Goal: Transaction & Acquisition: Purchase product/service

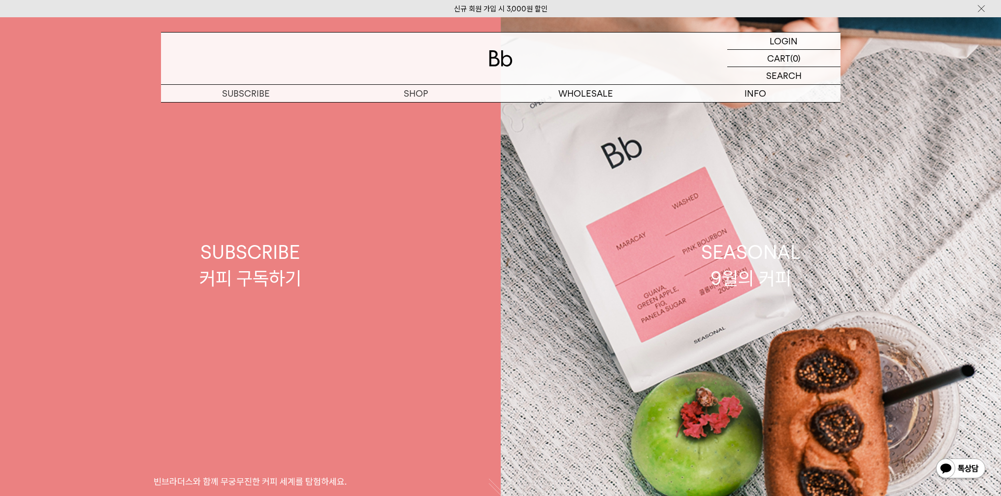
scroll to position [6, 0]
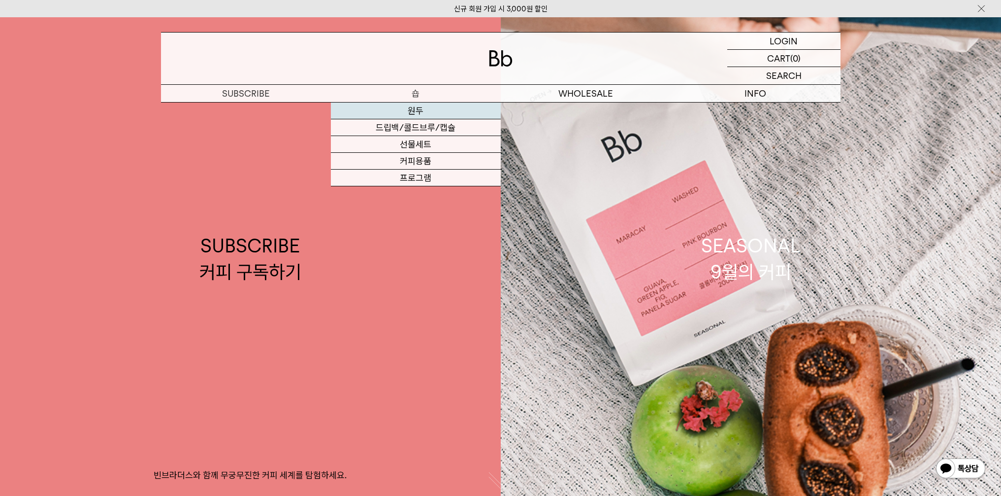
click at [423, 112] on link "원두" at bounding box center [416, 110] width 170 height 17
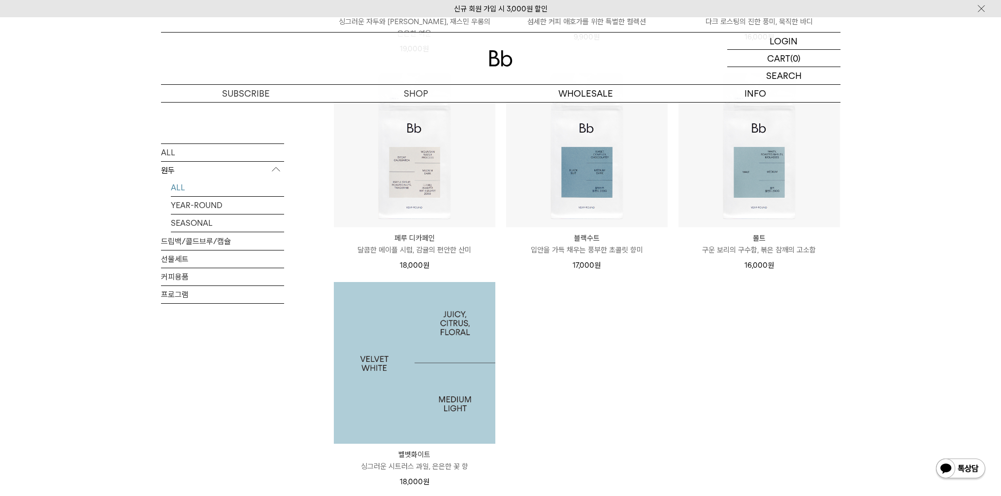
scroll to position [628, 0]
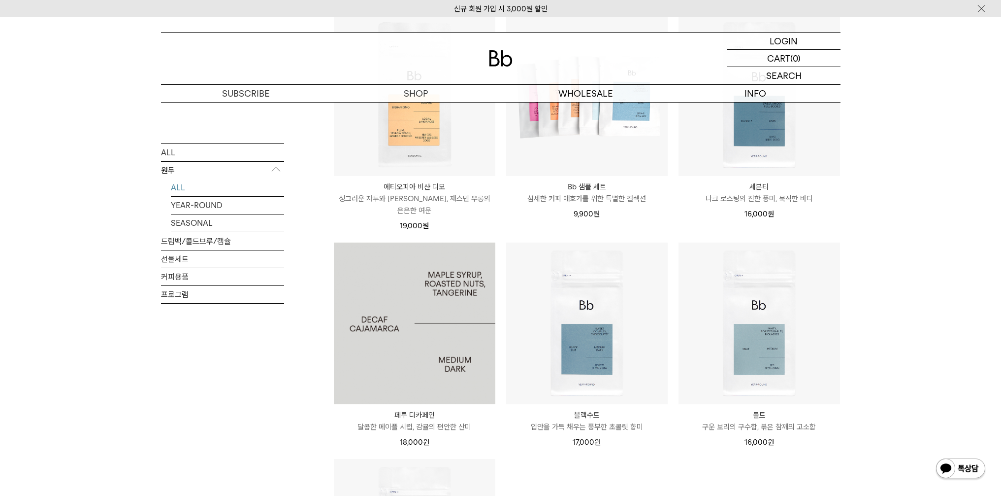
click at [421, 337] on img at bounding box center [415, 323] width 162 height 162
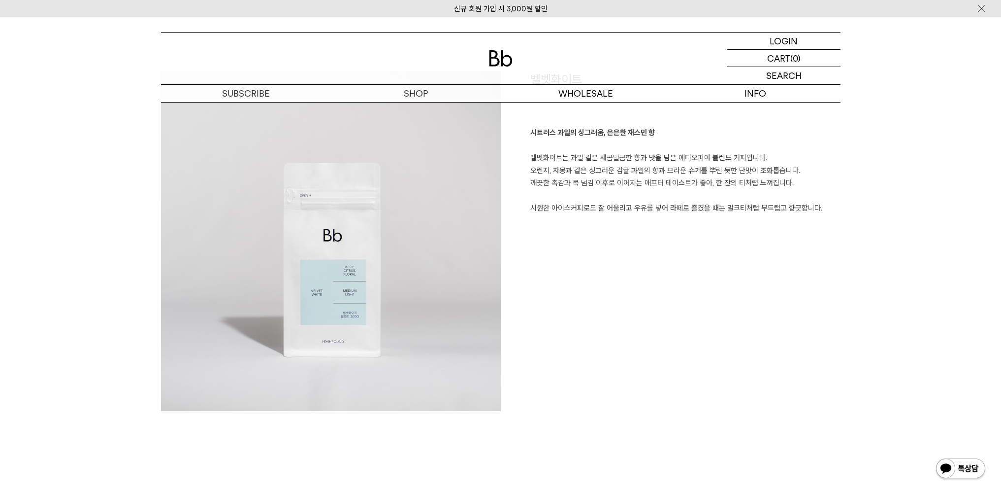
scroll to position [1413, 0]
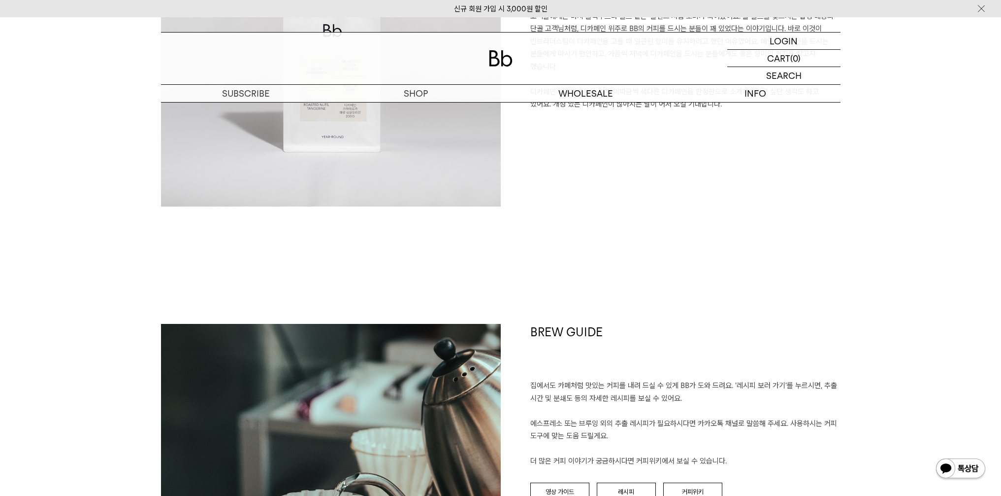
scroll to position [1165, 0]
